Goal: Navigation & Orientation: Understand site structure

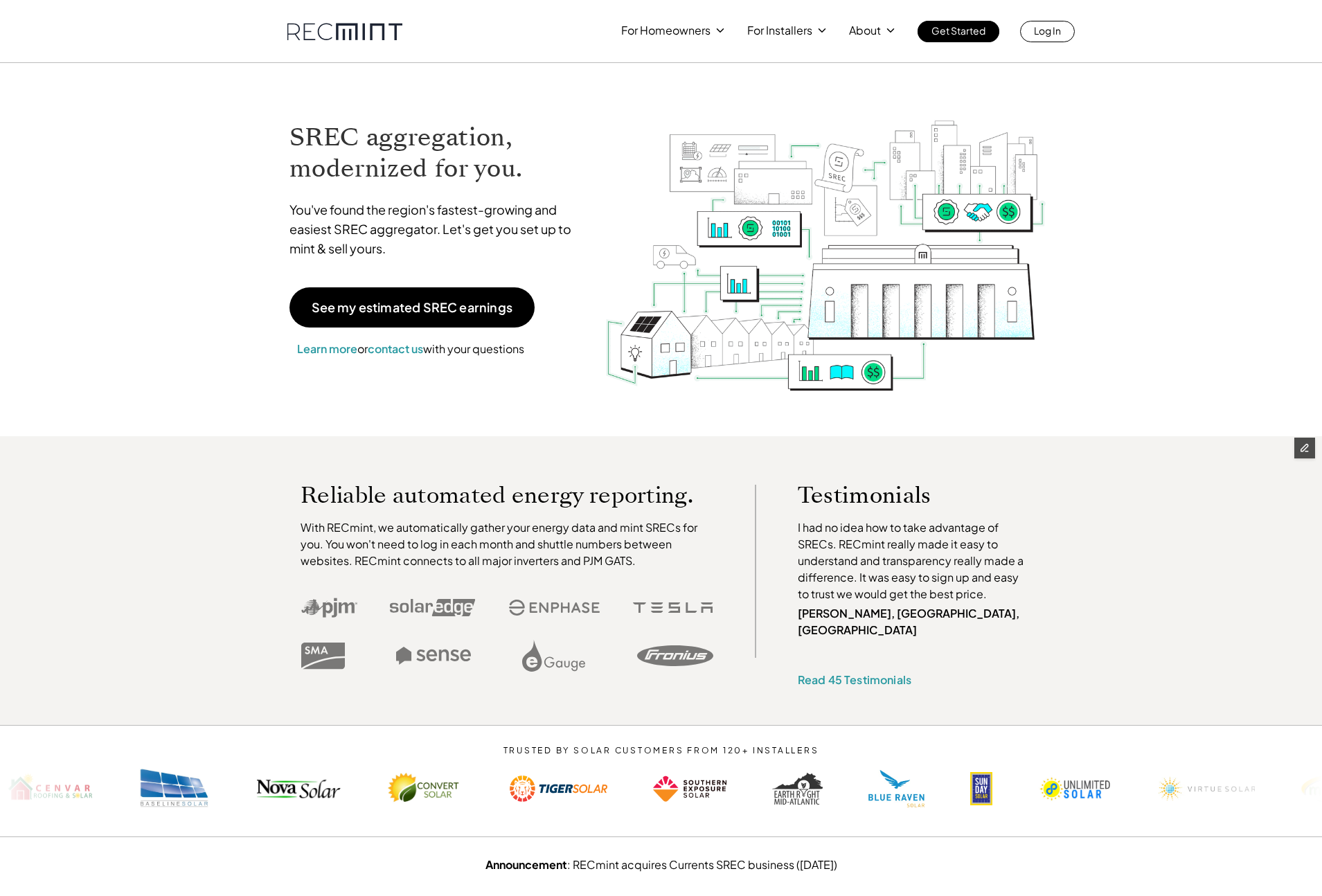
drag, startPoint x: 201, startPoint y: 22, endPoint x: 1154, endPoint y: 848, distance: 1261.1
drag, startPoint x: 210, startPoint y: 23, endPoint x: 181, endPoint y: 171, distance: 150.8
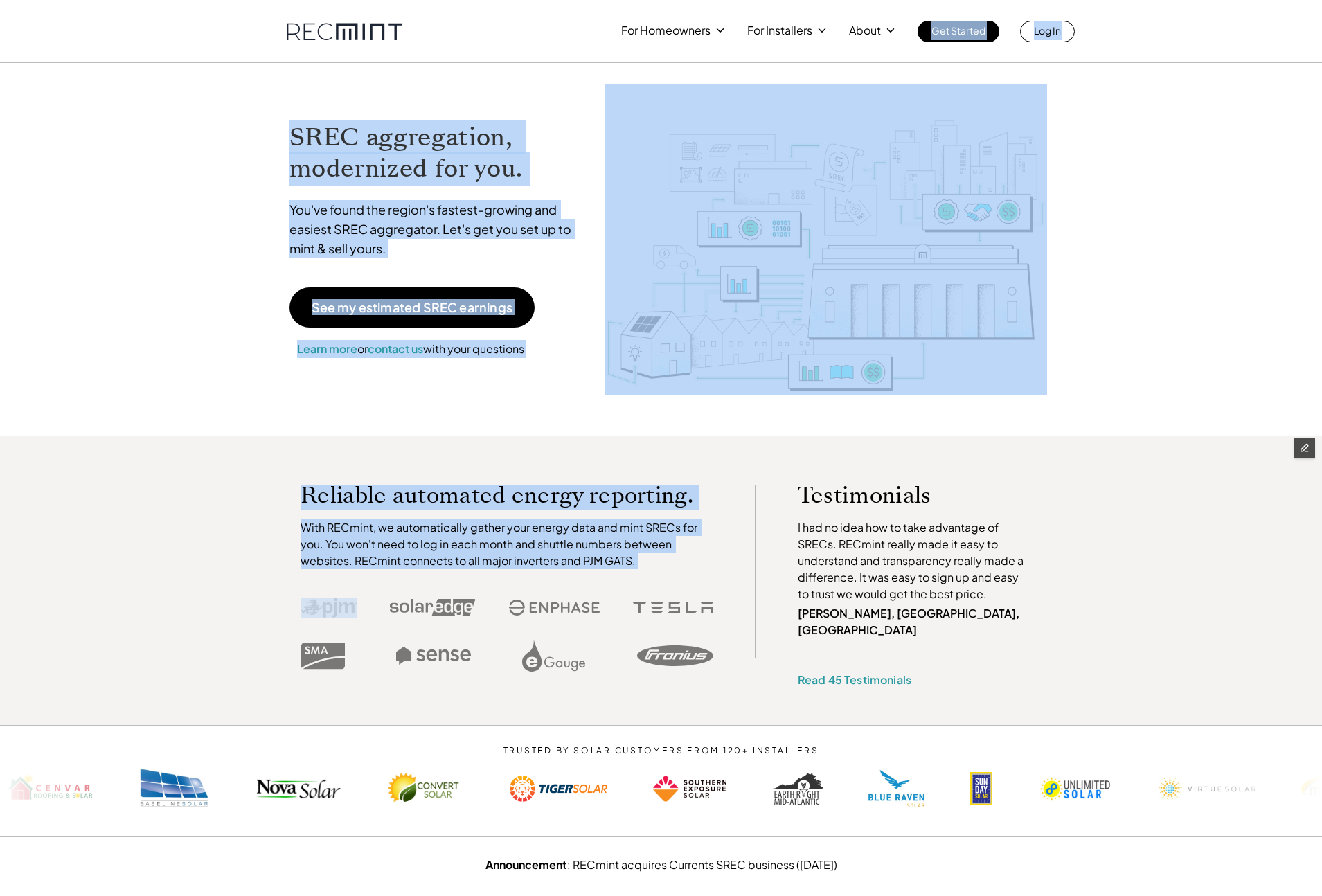
drag, startPoint x: 182, startPoint y: 28, endPoint x: 1025, endPoint y: 439, distance: 937.9
drag, startPoint x: 135, startPoint y: 171, endPoint x: 181, endPoint y: 106, distance: 79.6
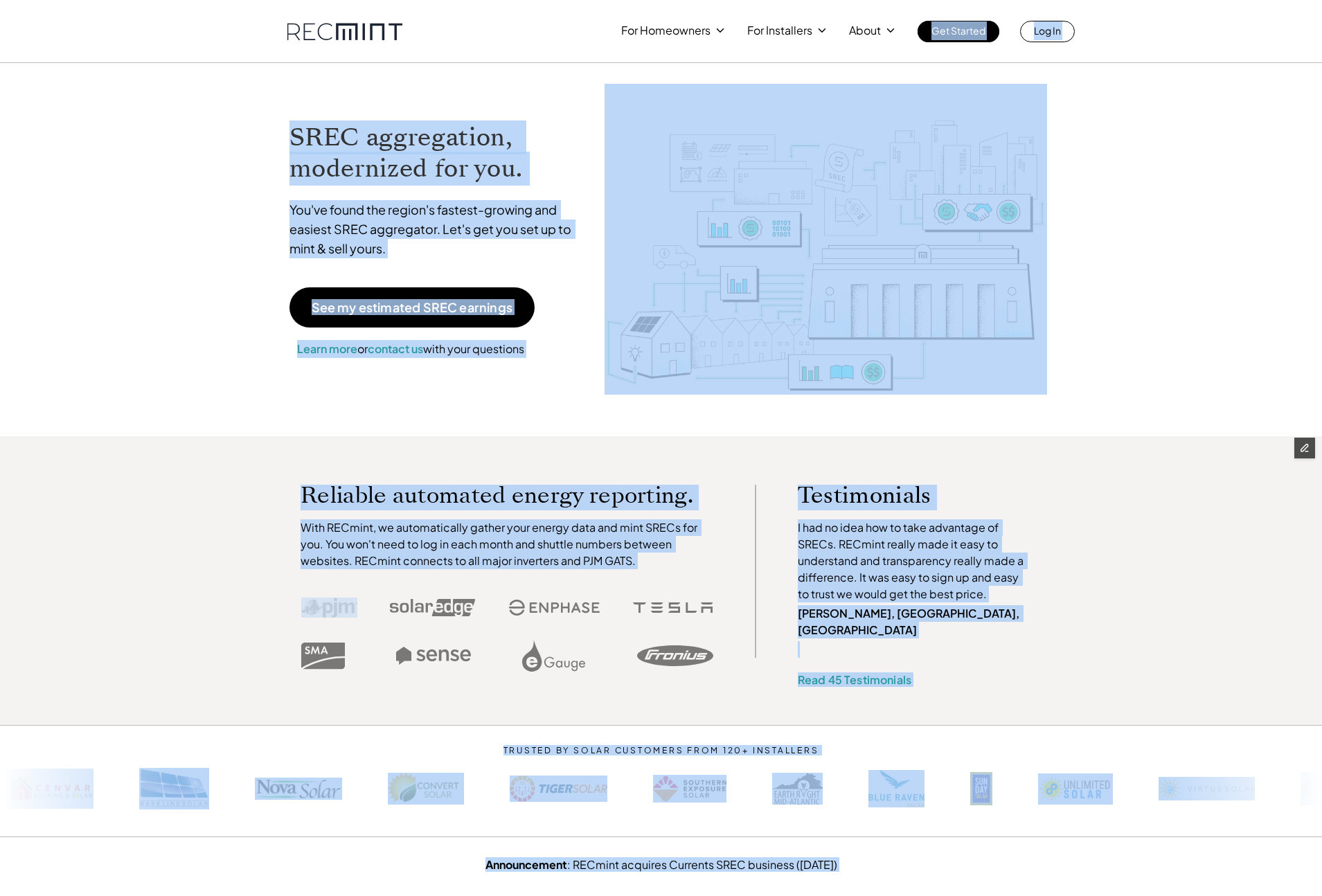
drag, startPoint x: 183, startPoint y: 15, endPoint x: 900, endPoint y: 867, distance: 1113.5
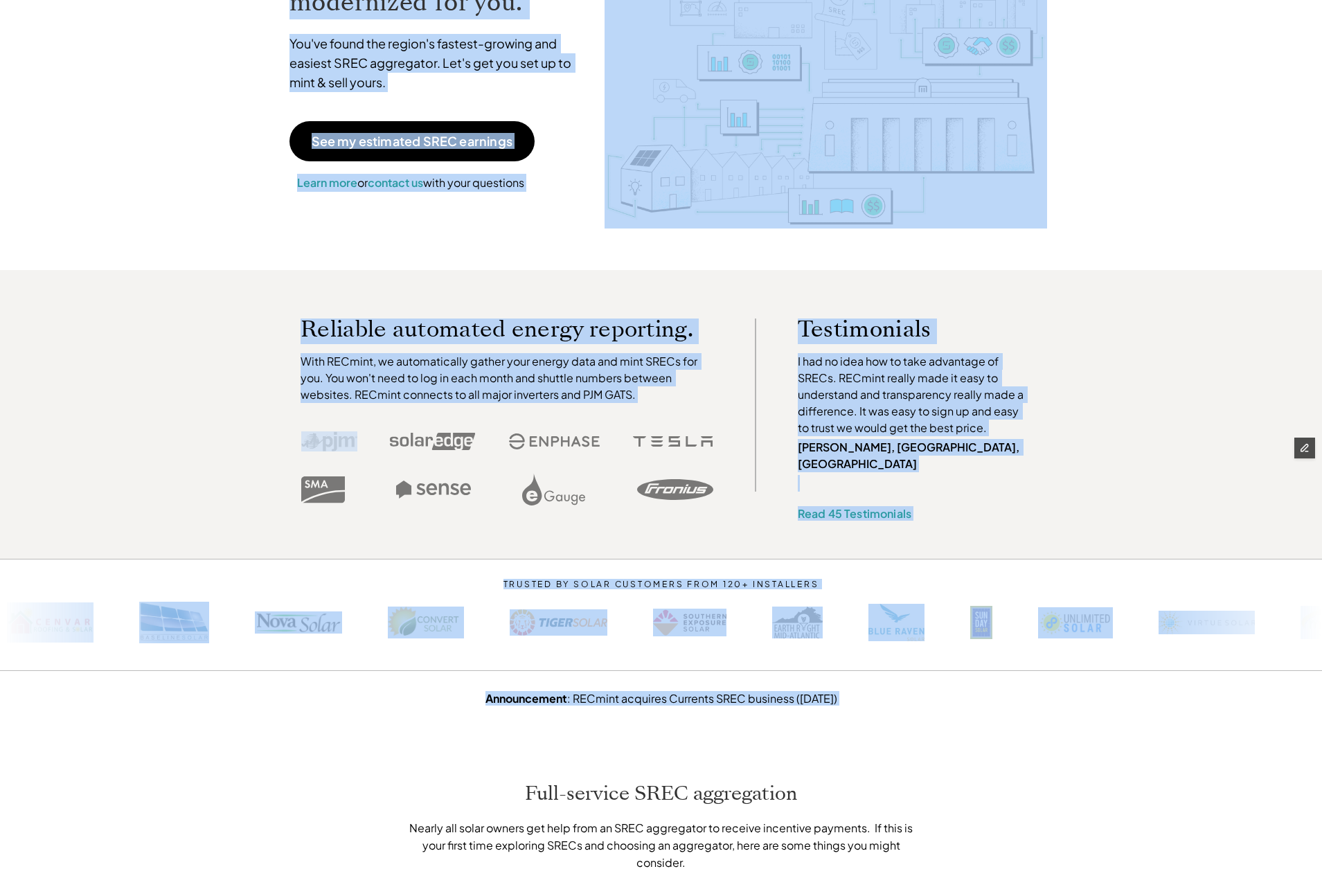
scroll to position [174, 0]
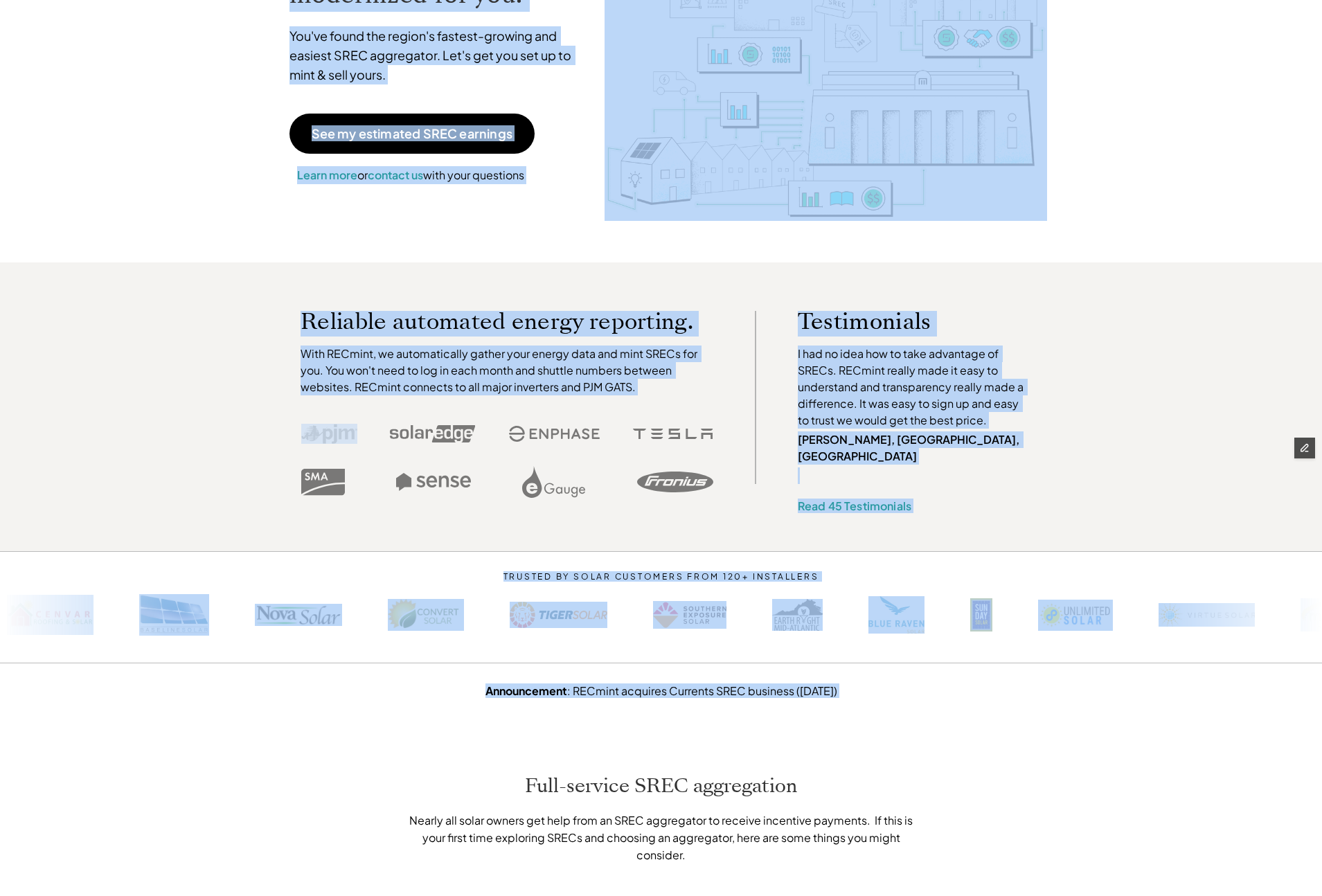
click at [292, 327] on div "Reliable automated energy reporting. With RECmint, we automatically gather your…" at bounding box center [508, 408] width 482 height 195
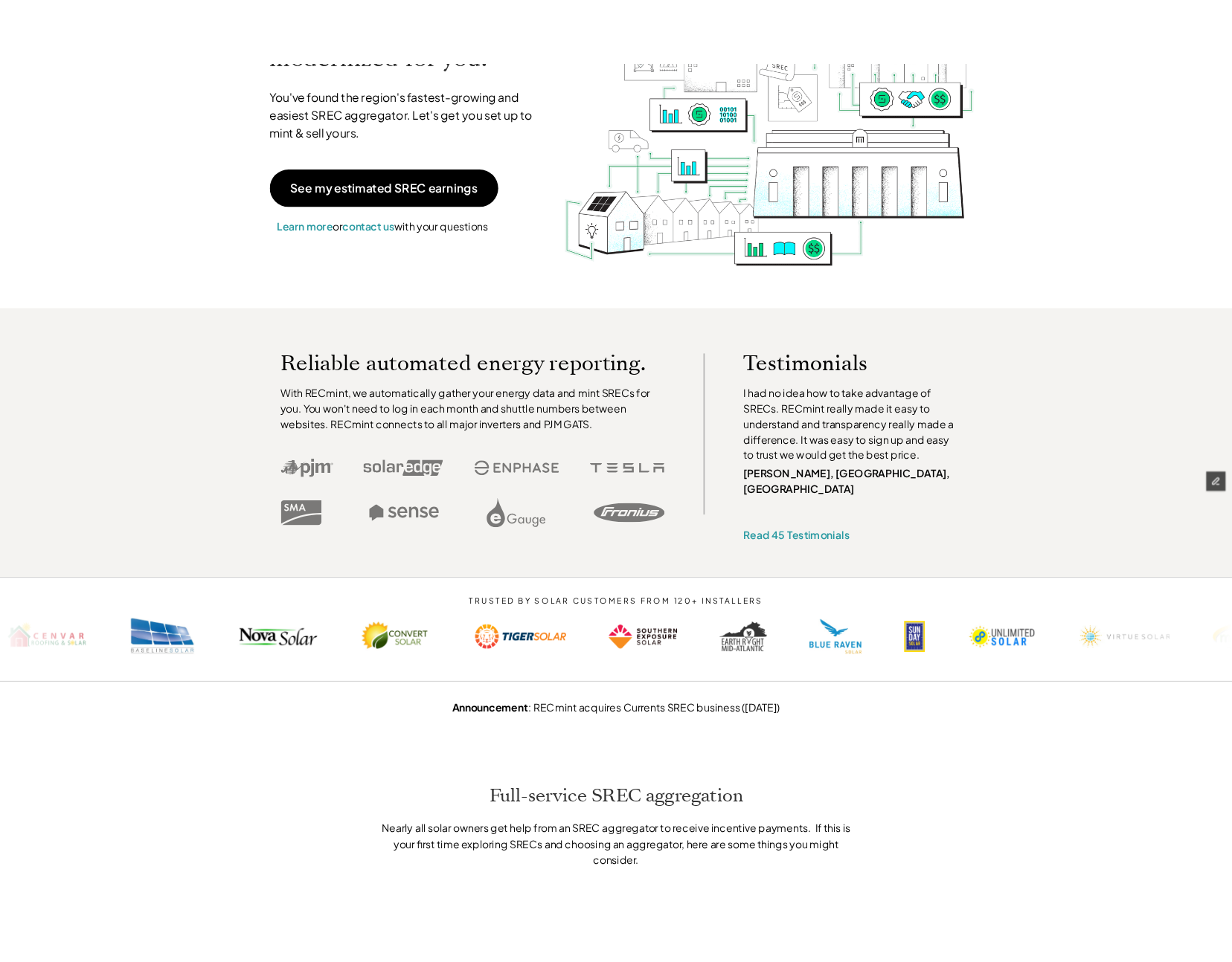
scroll to position [0, 0]
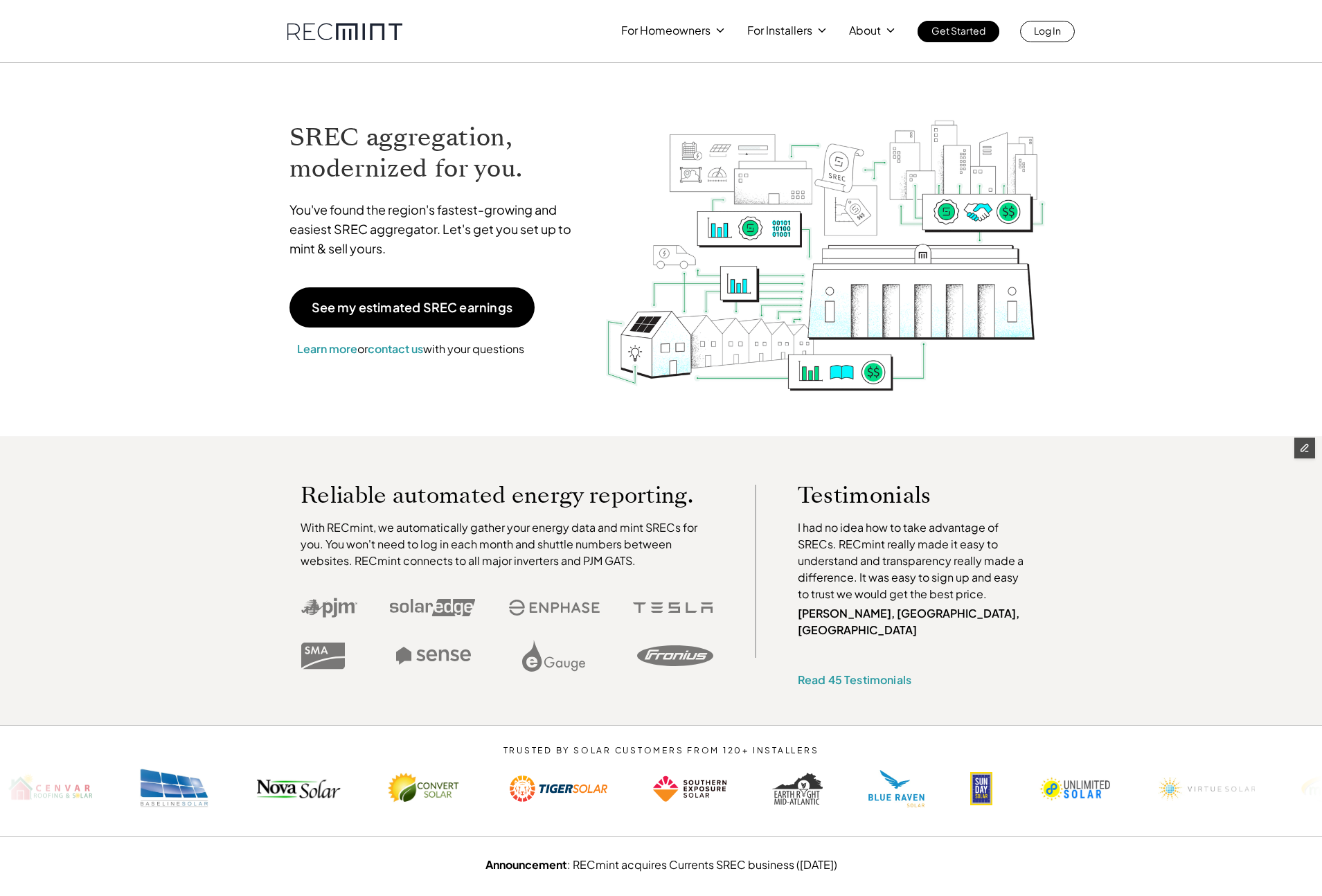
drag, startPoint x: 93, startPoint y: 27, endPoint x: -10, endPoint y: 137, distance: 150.7
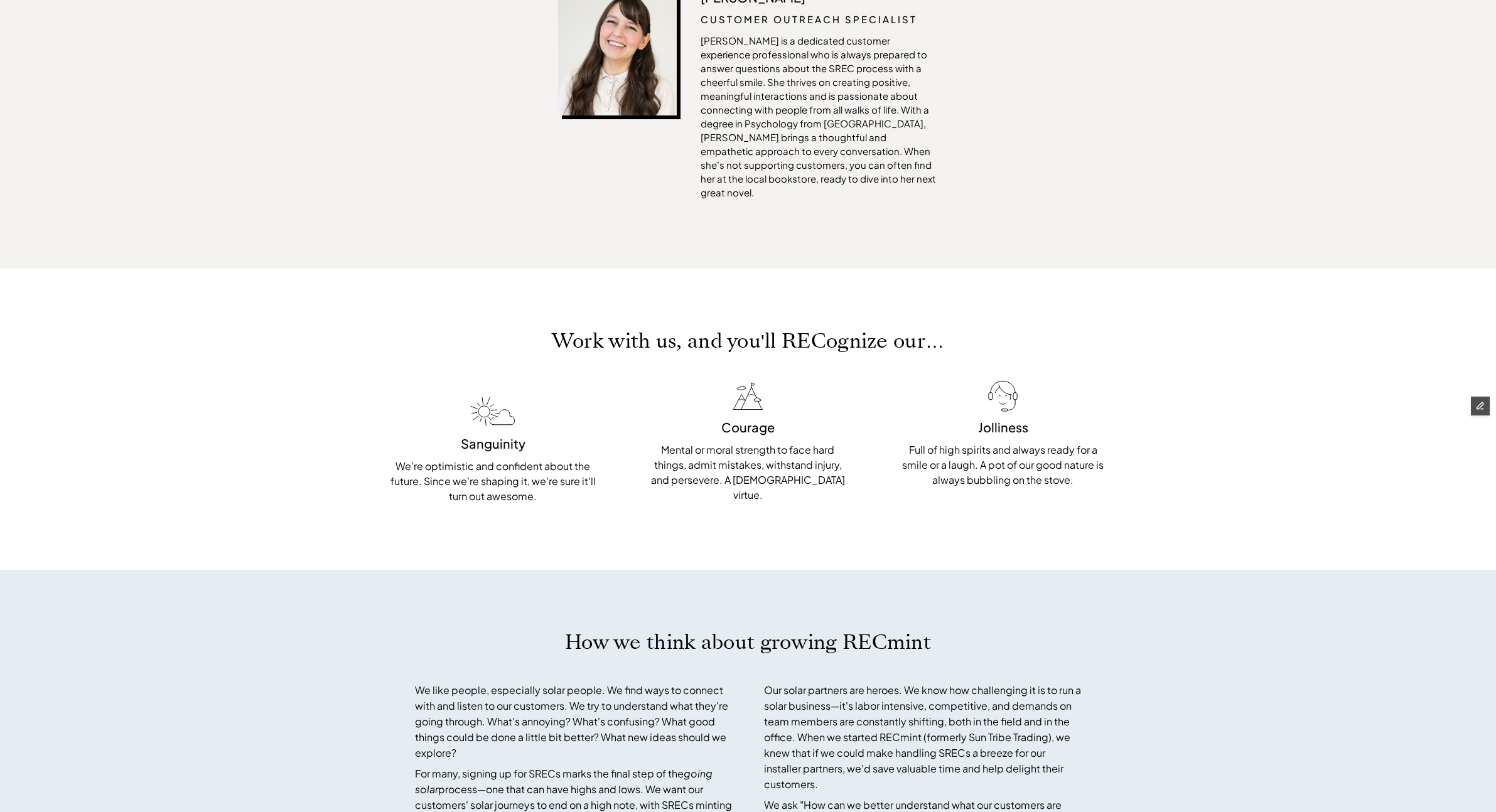
scroll to position [3014, 0]
